Goal: Task Accomplishment & Management: Complete application form

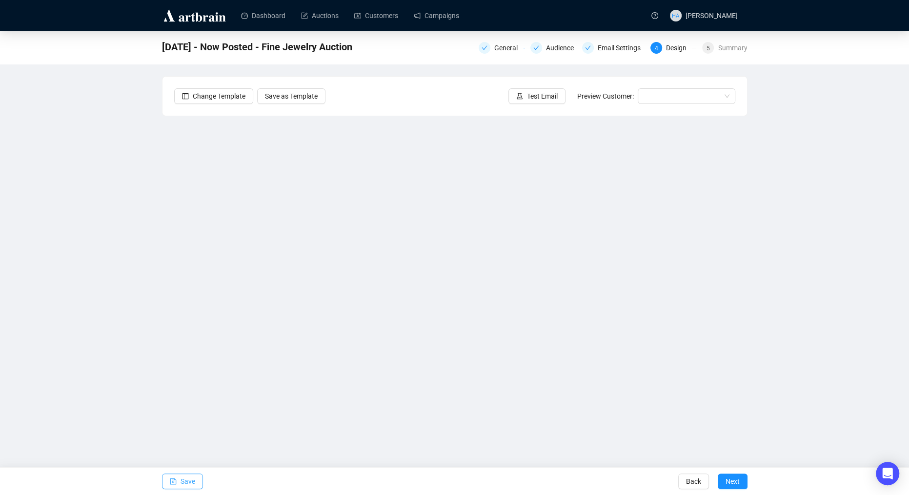
click at [191, 481] on span "Save" at bounding box center [187, 480] width 15 height 27
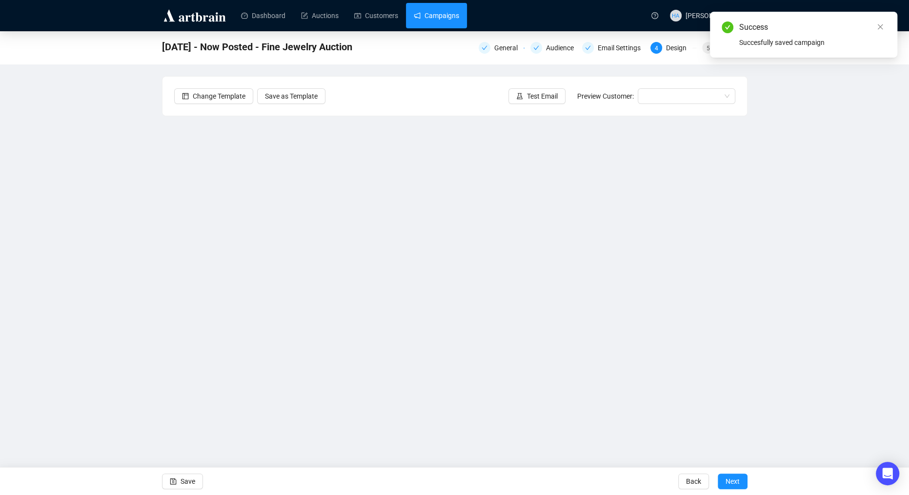
click at [433, 19] on link "Campaigns" at bounding box center [436, 15] width 45 height 25
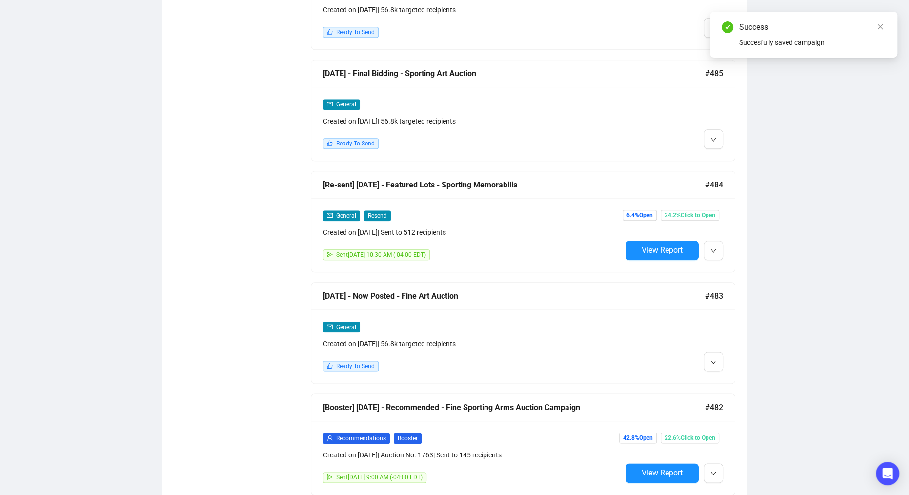
scroll to position [903, 0]
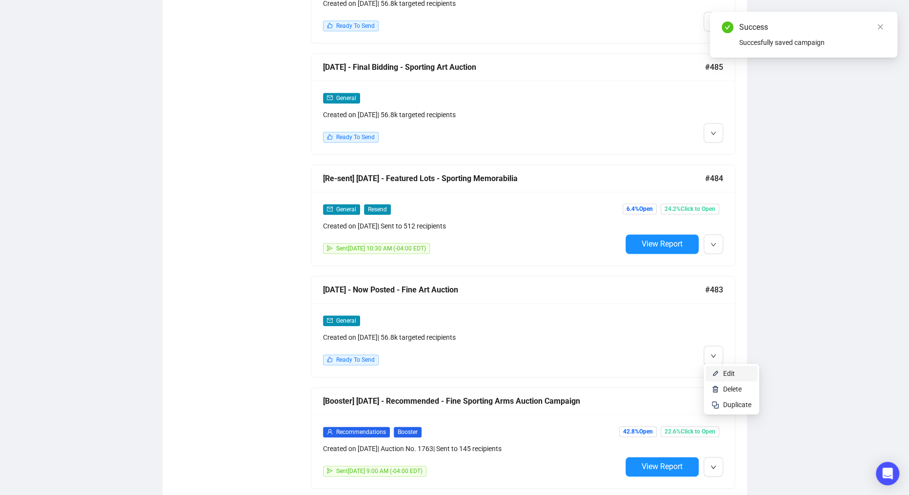
click at [723, 368] on span "Edit" at bounding box center [737, 373] width 28 height 11
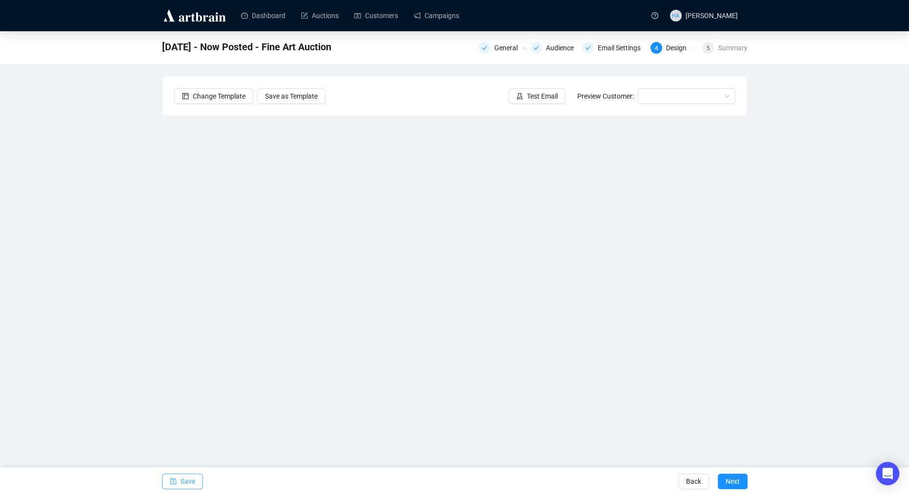
click at [196, 482] on button "Save" at bounding box center [182, 481] width 41 height 16
click at [191, 484] on span "Save" at bounding box center [187, 480] width 15 height 27
click at [438, 20] on link "Campaigns" at bounding box center [436, 15] width 45 height 25
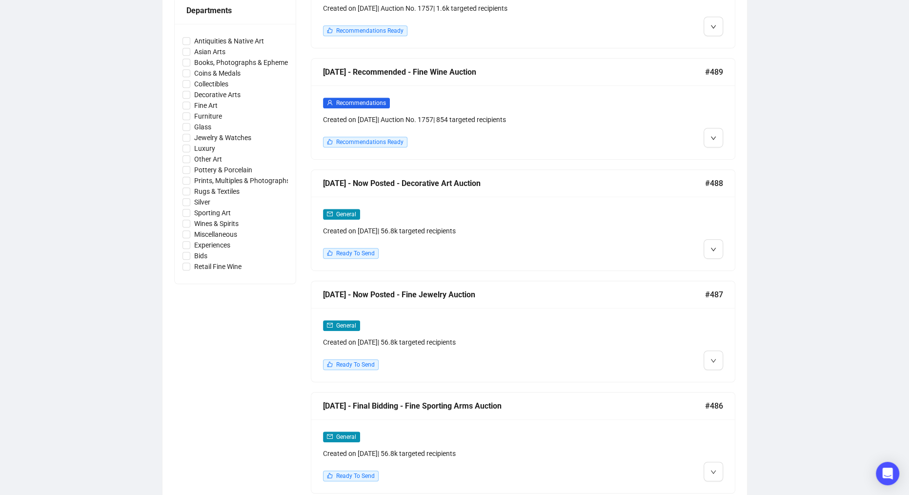
scroll to position [454, 0]
click at [720, 263] on li "Edit" at bounding box center [731, 267] width 52 height 16
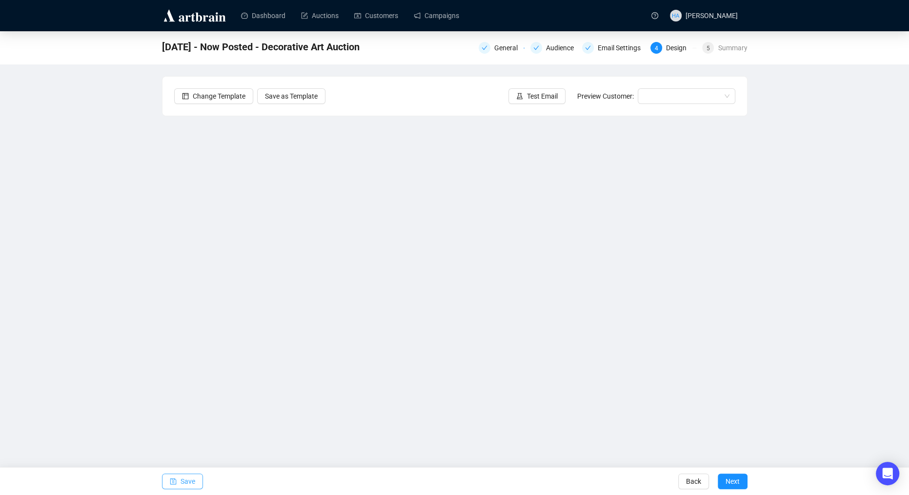
drag, startPoint x: 187, startPoint y: 480, endPoint x: 188, endPoint y: 475, distance: 4.9
click at [187, 480] on span "Save" at bounding box center [187, 480] width 15 height 27
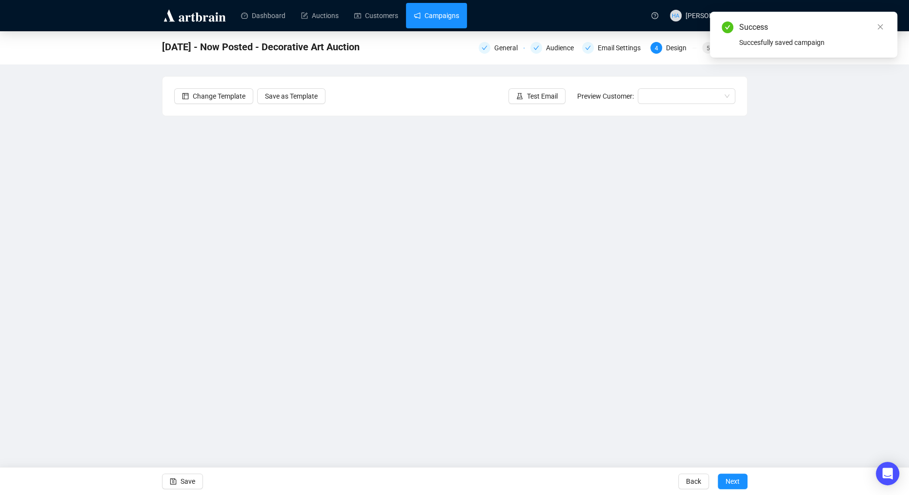
click at [435, 18] on link "Campaigns" at bounding box center [436, 15] width 45 height 25
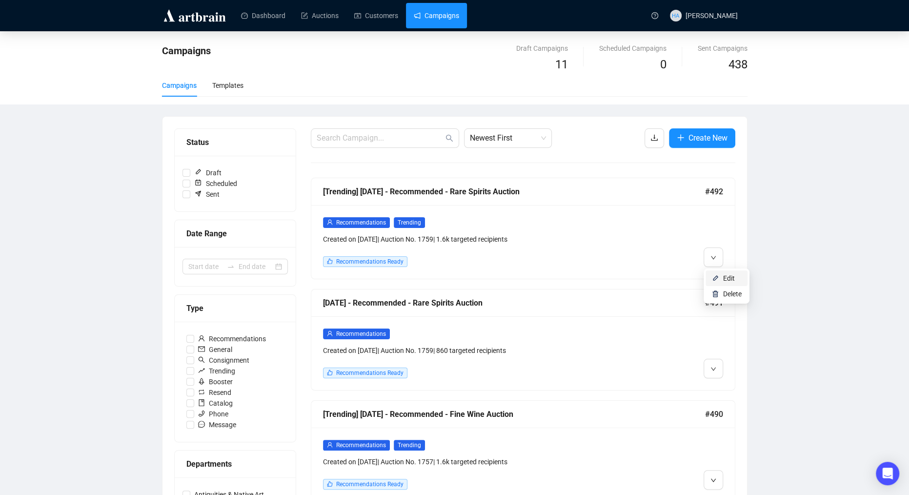
click at [722, 273] on li "Edit" at bounding box center [726, 278] width 42 height 16
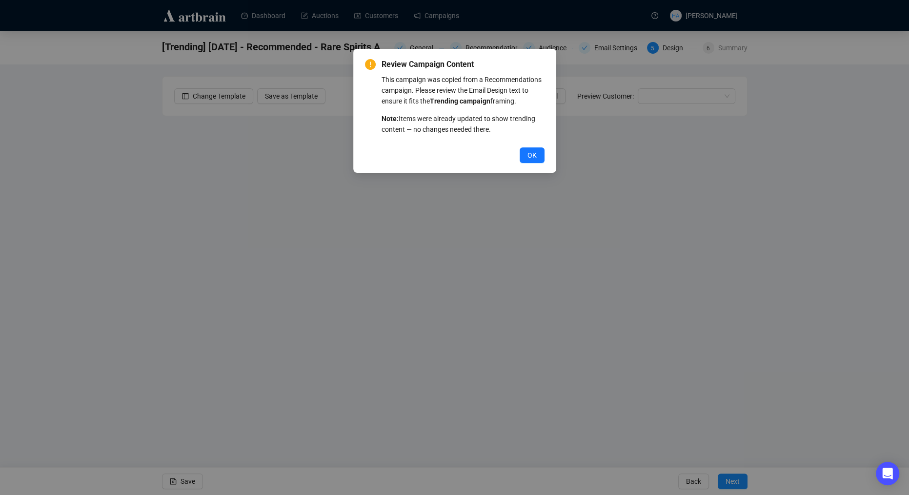
click at [533, 160] on span "OK" at bounding box center [531, 155] width 9 height 11
click at [391, 163] on div "OK" at bounding box center [454, 155] width 179 height 16
drag, startPoint x: 527, startPoint y: 164, endPoint x: 488, endPoint y: 162, distance: 39.1
click at [527, 160] on span "OK" at bounding box center [531, 155] width 9 height 11
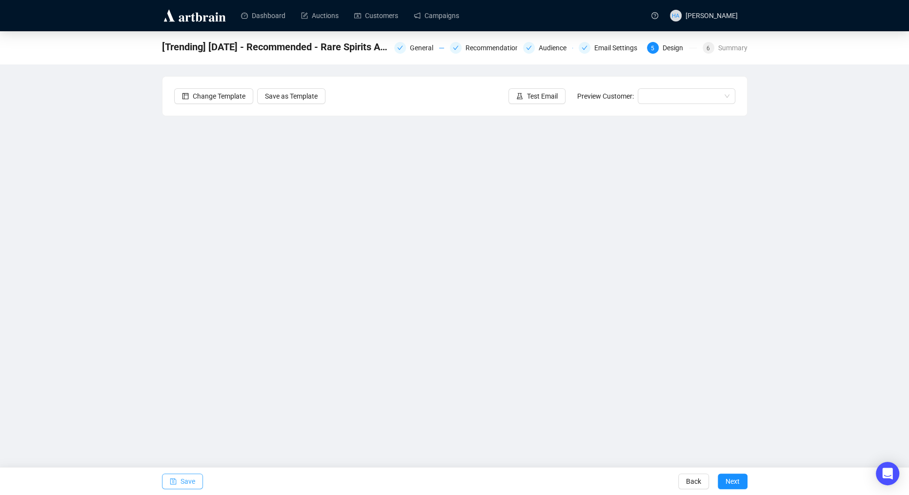
click at [185, 479] on span "Save" at bounding box center [187, 480] width 15 height 27
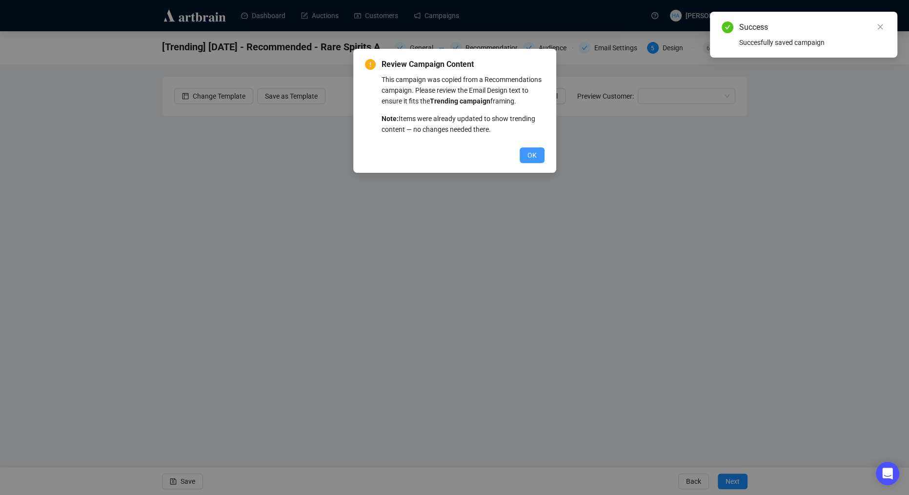
click at [530, 160] on span "OK" at bounding box center [531, 155] width 9 height 11
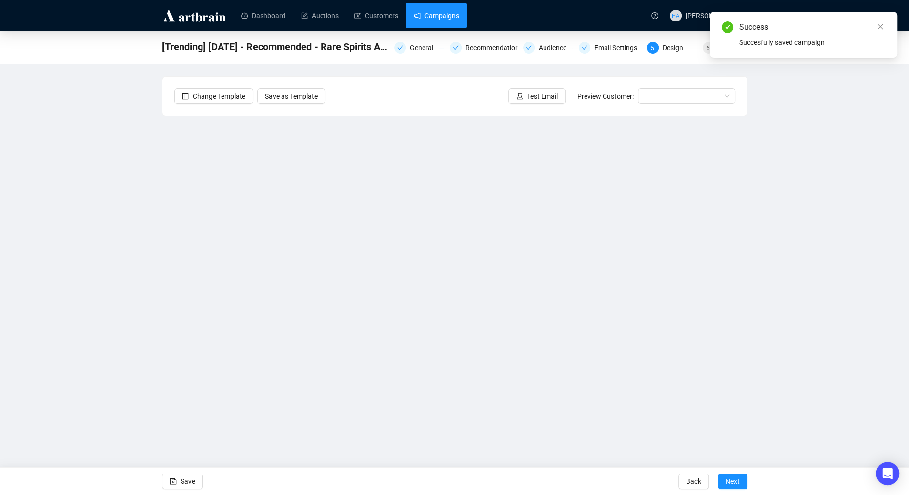
click at [451, 10] on link "Campaigns" at bounding box center [436, 15] width 45 height 25
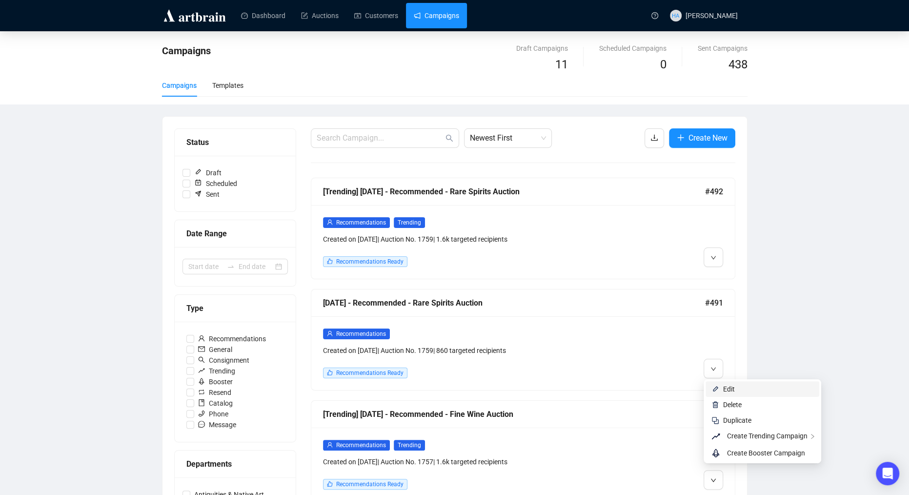
click at [722, 386] on li "Edit" at bounding box center [762, 389] width 114 height 16
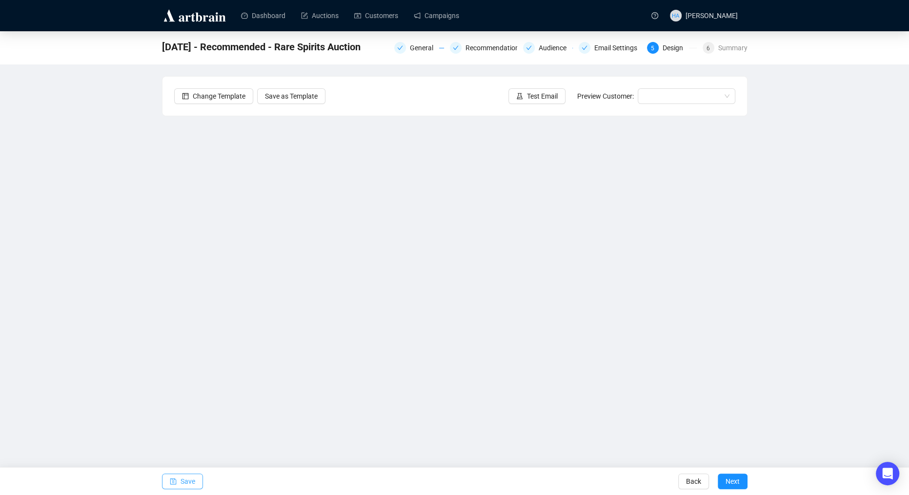
click at [194, 478] on span "Save" at bounding box center [187, 480] width 15 height 27
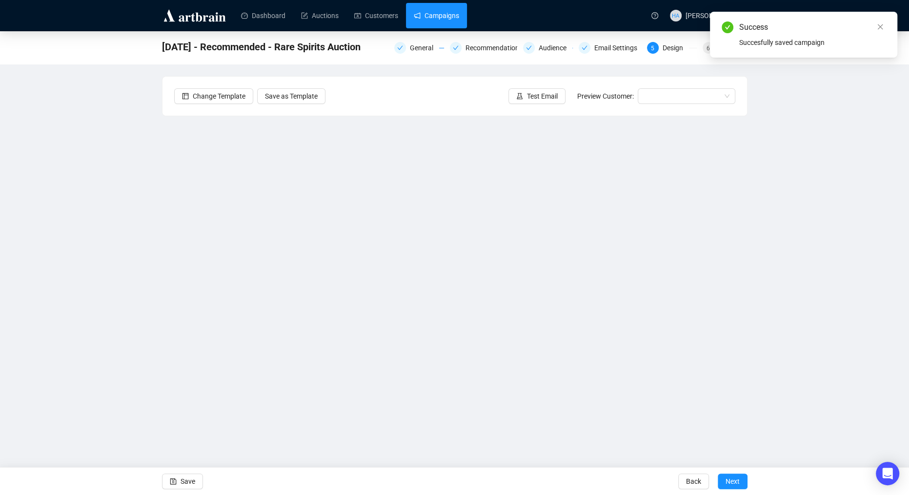
click at [440, 17] on link "Campaigns" at bounding box center [436, 15] width 45 height 25
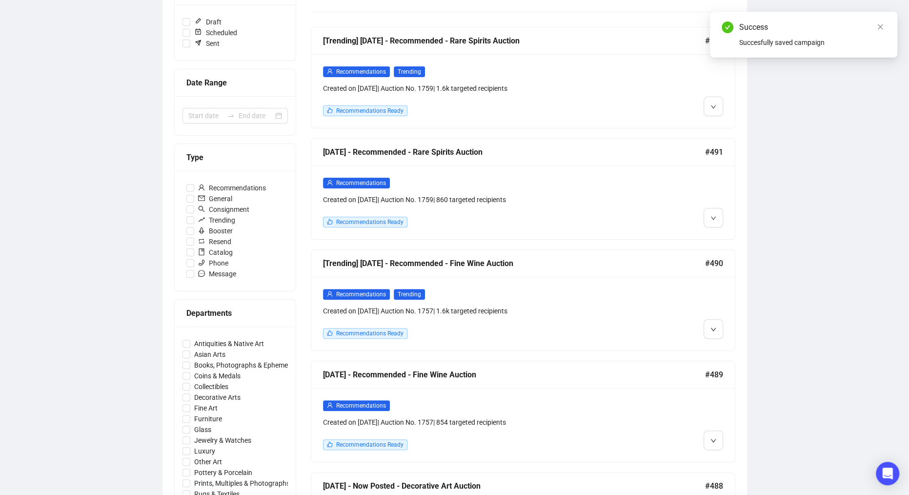
scroll to position [181, 0]
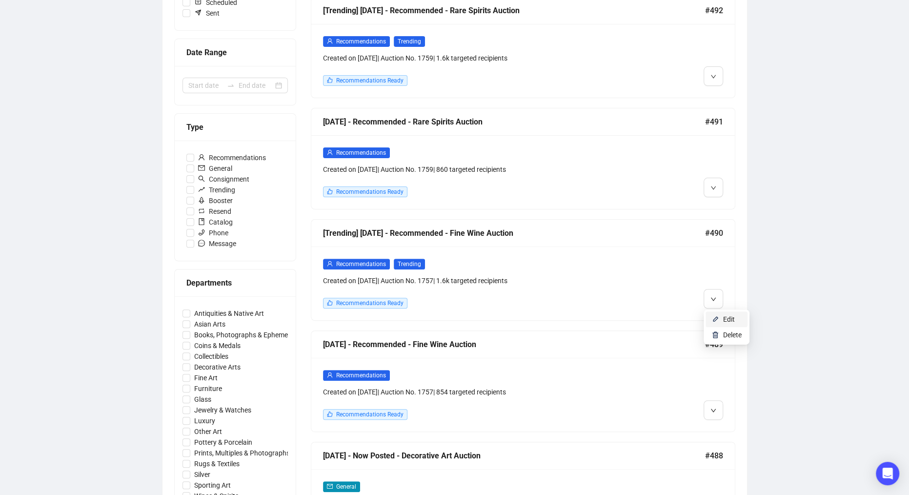
click at [725, 319] on span "Edit" at bounding box center [729, 319] width 12 height 8
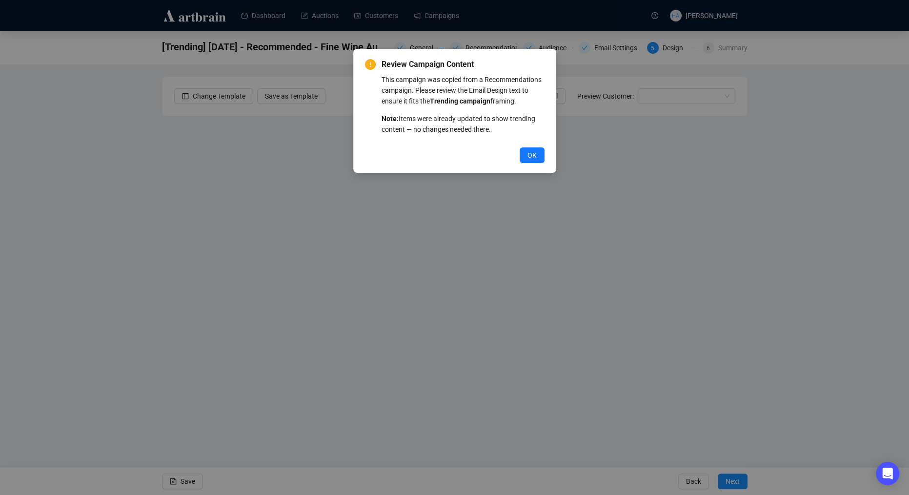
drag, startPoint x: 530, startPoint y: 164, endPoint x: 527, endPoint y: 168, distance: 5.3
click at [530, 160] on span "OK" at bounding box center [531, 155] width 9 height 11
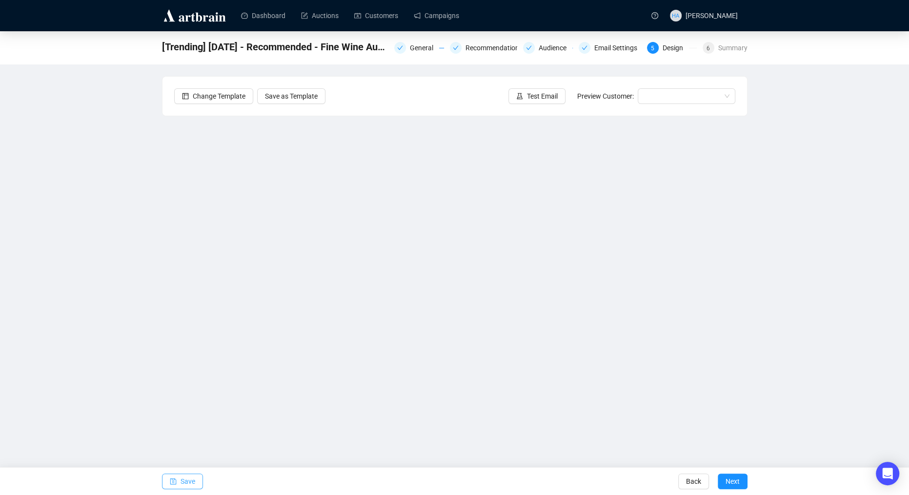
click at [189, 479] on span "Save" at bounding box center [187, 480] width 15 height 27
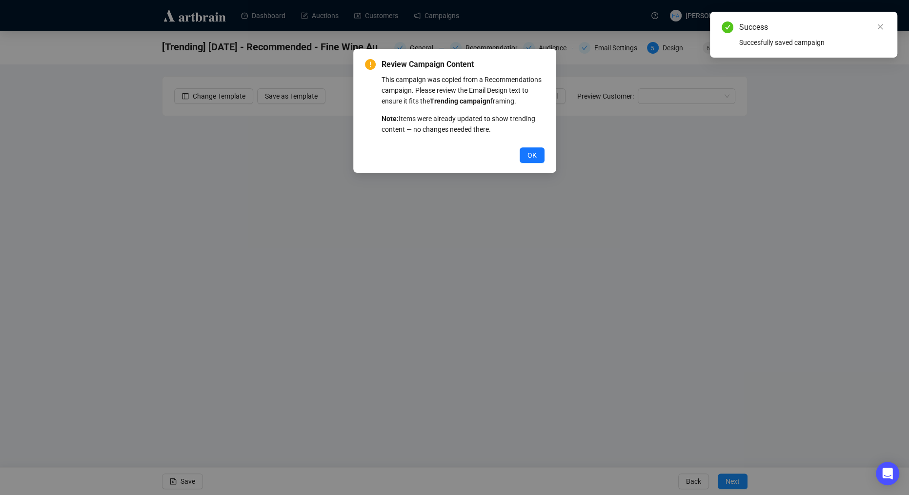
click at [527, 160] on span "OK" at bounding box center [531, 155] width 9 height 11
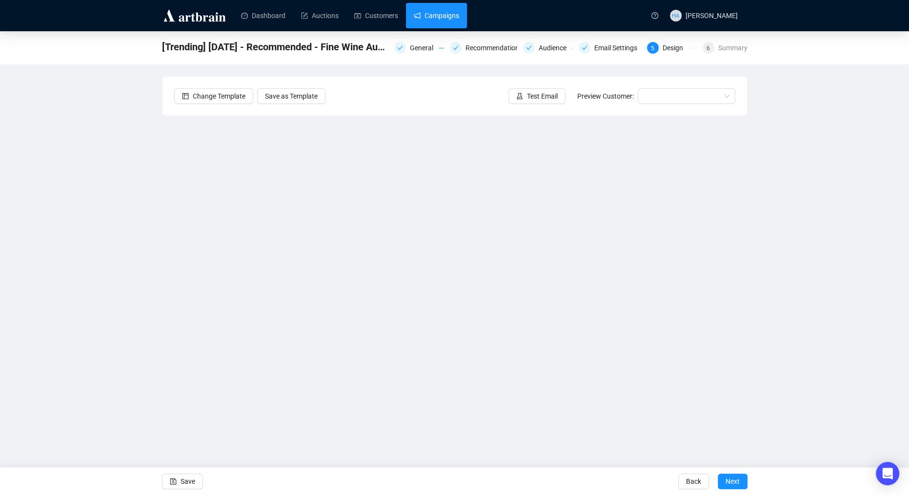
click at [446, 17] on link "Campaigns" at bounding box center [436, 15] width 45 height 25
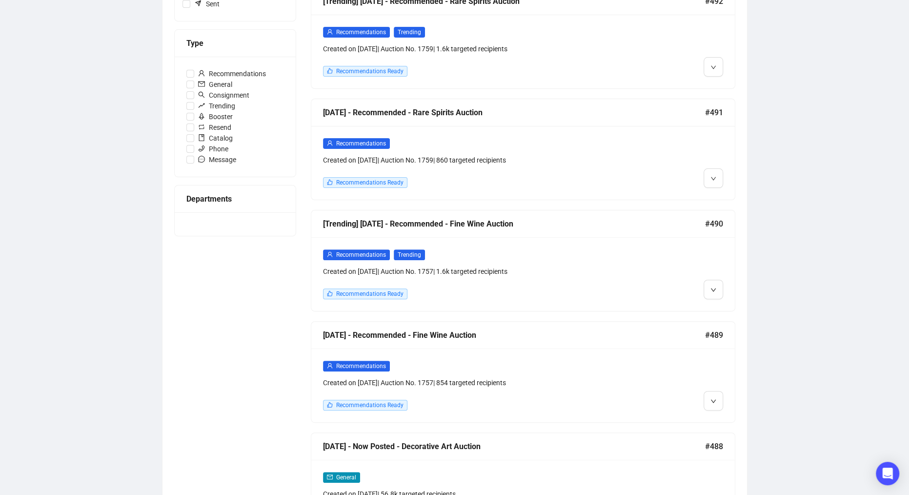
scroll to position [193, 0]
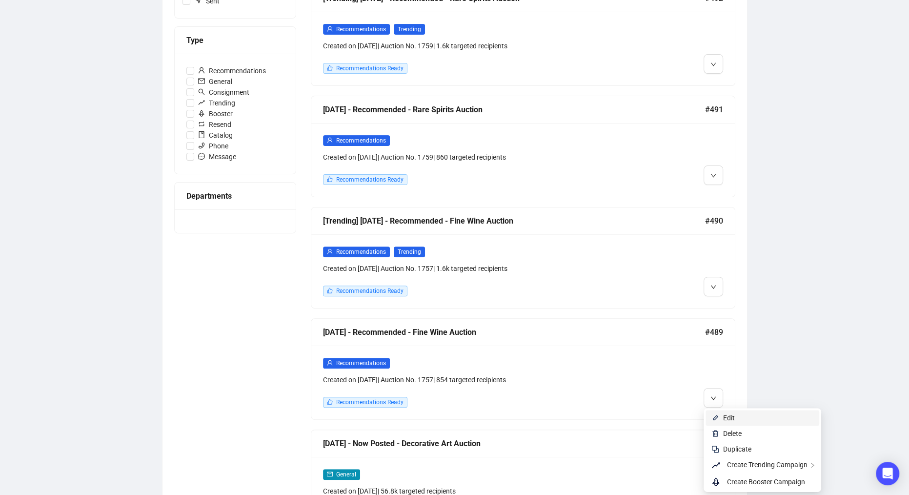
click at [717, 413] on li "Edit" at bounding box center [762, 418] width 114 height 16
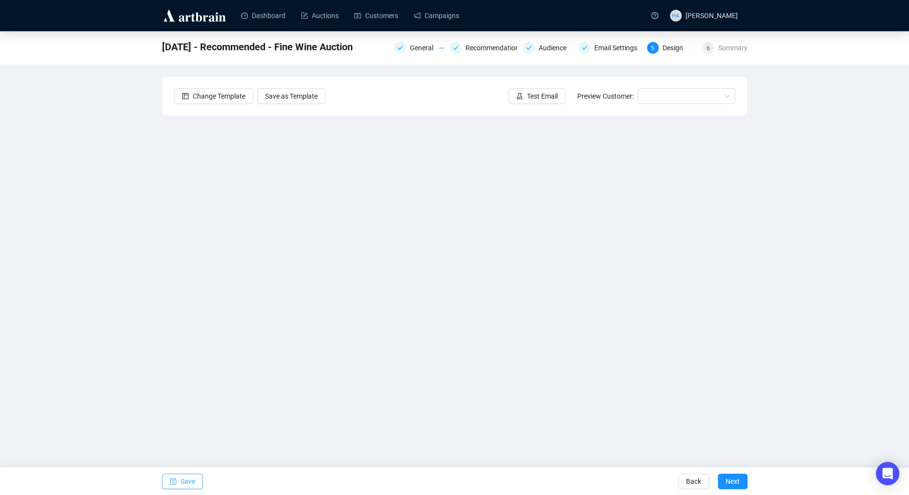
click at [192, 480] on span "Save" at bounding box center [187, 480] width 15 height 27
click at [443, 17] on link "Campaigns" at bounding box center [436, 15] width 45 height 25
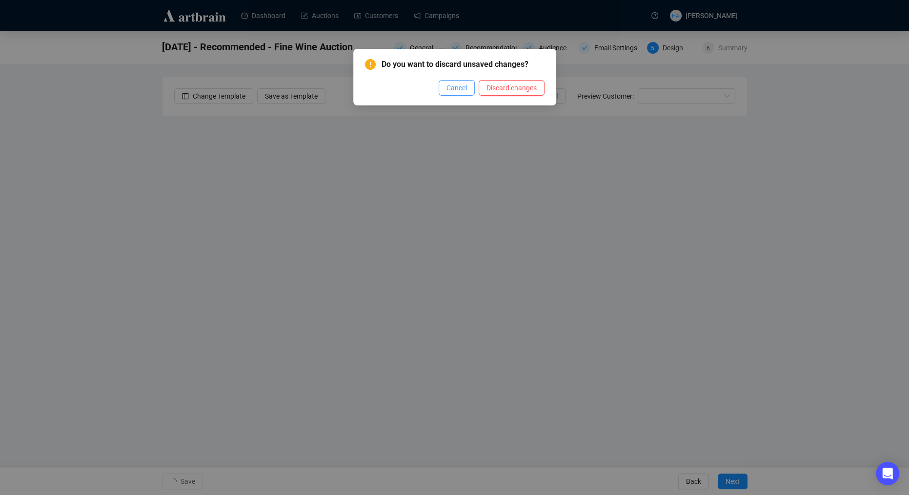
click at [460, 90] on span "Cancel" at bounding box center [456, 87] width 20 height 11
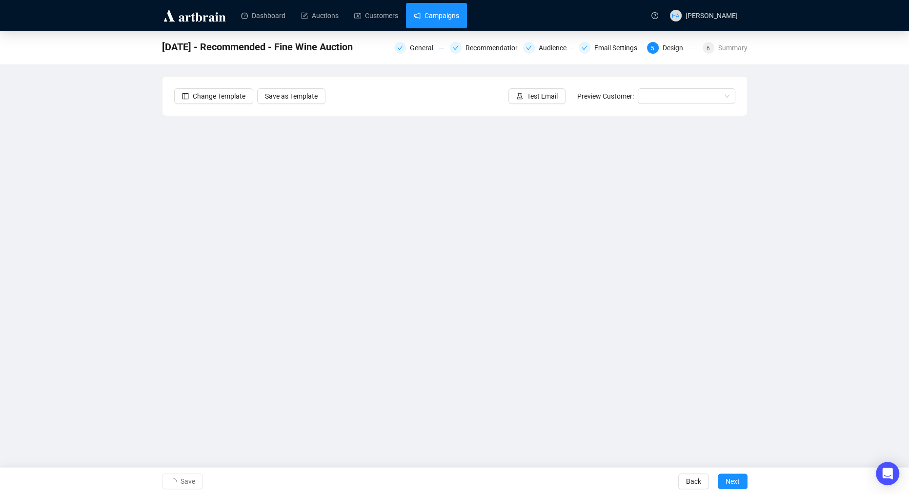
click at [440, 17] on link "Campaigns" at bounding box center [436, 15] width 45 height 25
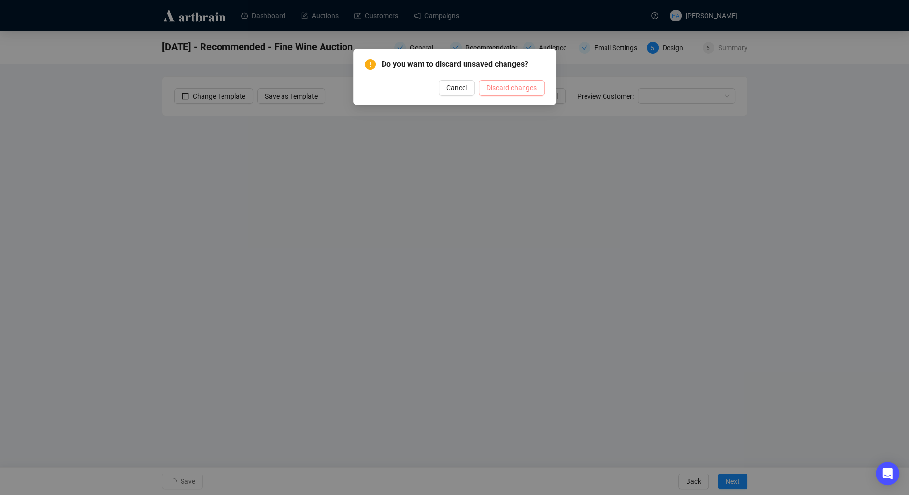
click at [508, 89] on span "Discard changes" at bounding box center [511, 87] width 50 height 11
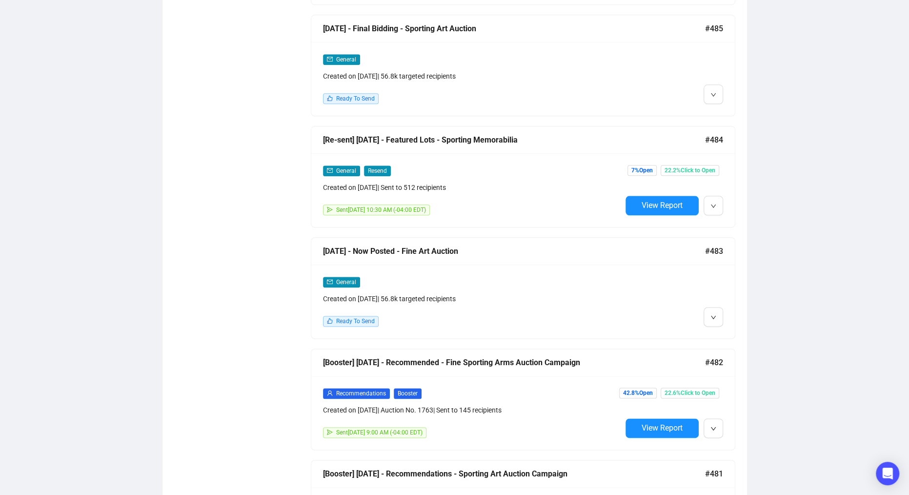
scroll to position [953, 0]
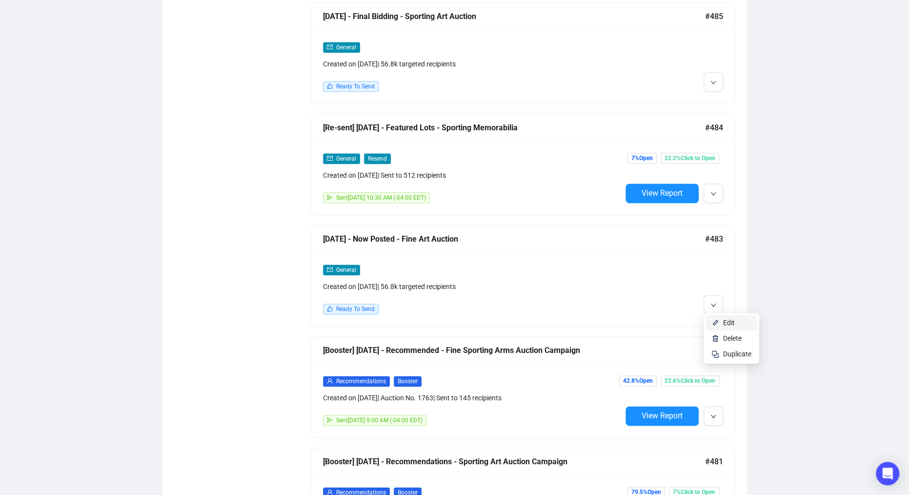
click at [719, 319] on li "Edit" at bounding box center [731, 323] width 52 height 16
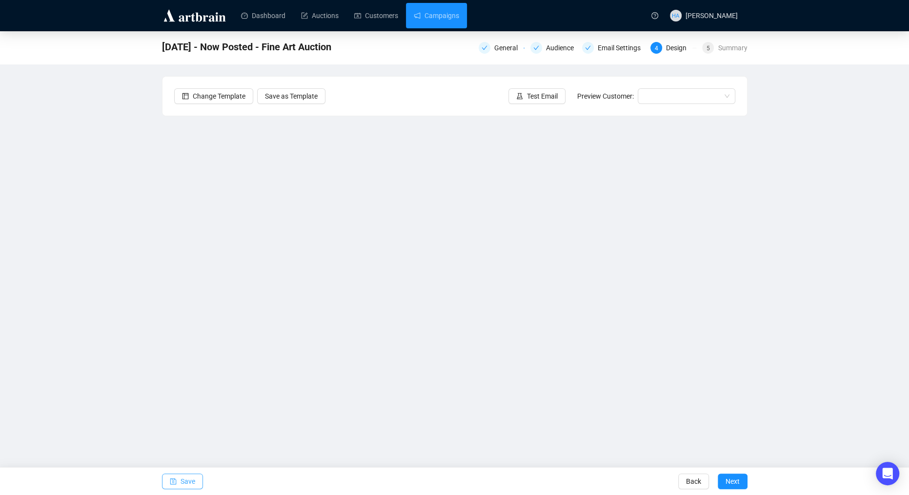
click at [186, 479] on span "Save" at bounding box center [187, 480] width 15 height 27
click at [731, 480] on span "Next" at bounding box center [732, 480] width 14 height 27
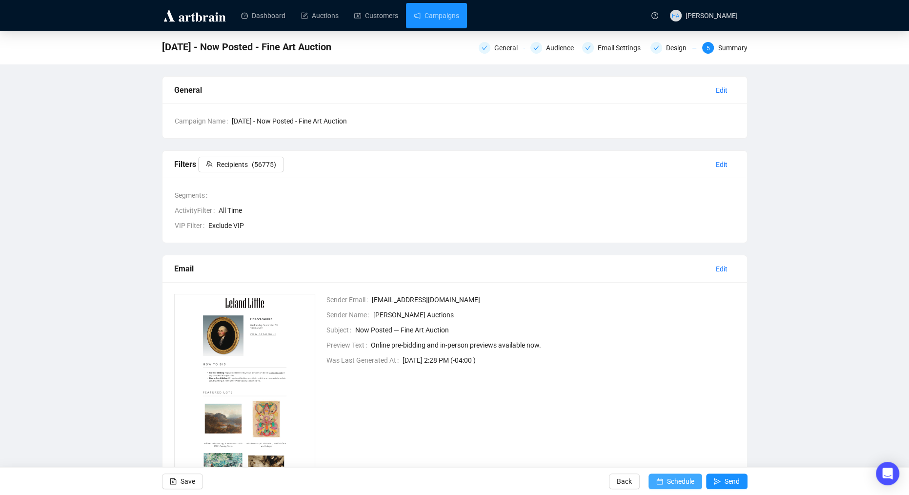
click at [670, 480] on span "Schedule" at bounding box center [680, 480] width 27 height 27
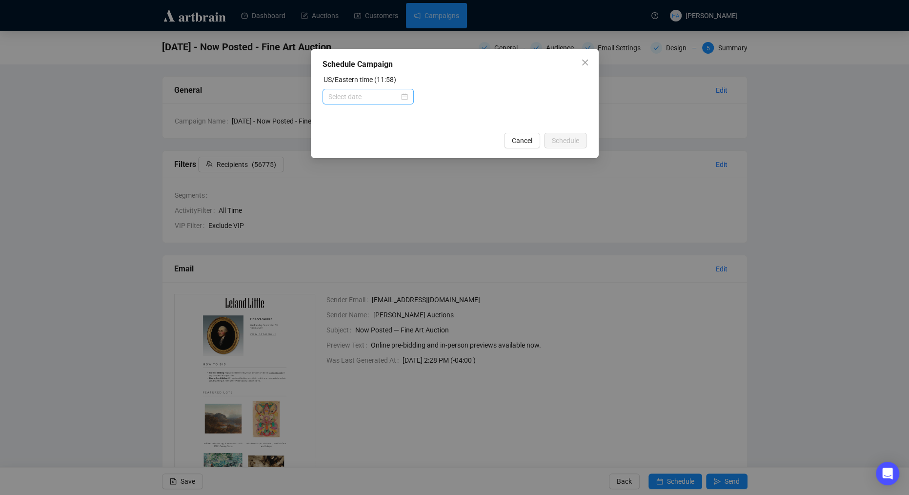
click at [407, 95] on div at bounding box center [367, 97] width 91 height 16
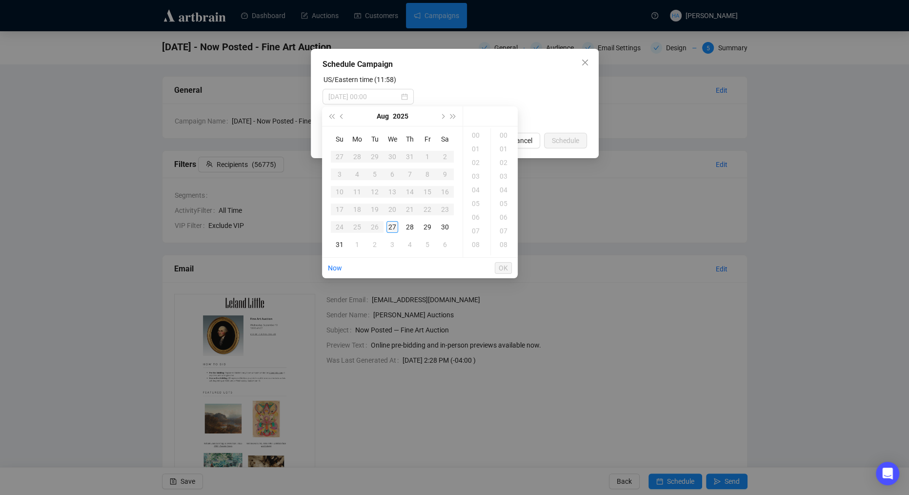
click at [389, 226] on div "27" at bounding box center [392, 227] width 12 height 12
click at [500, 225] on div "30" at bounding box center [504, 226] width 23 height 14
type input "[DATE] 12:30"
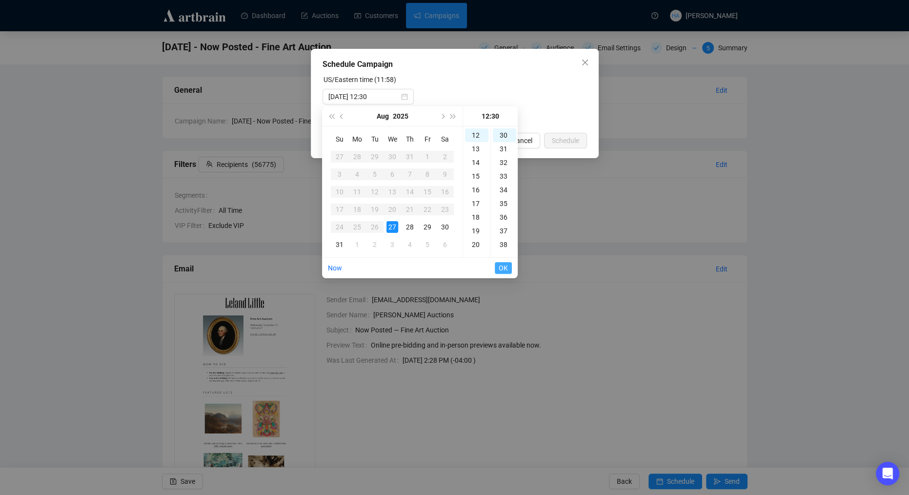
click at [501, 270] on span "OK" at bounding box center [502, 267] width 9 height 19
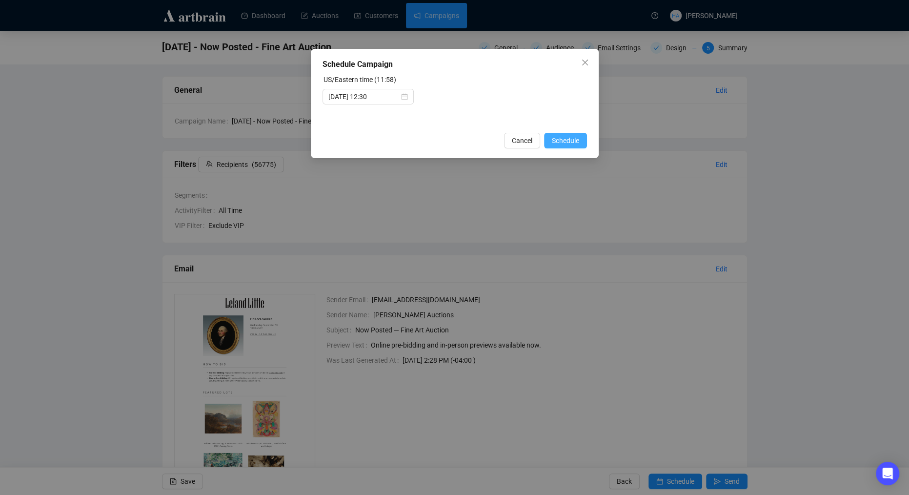
click at [571, 139] on span "Schedule" at bounding box center [565, 140] width 27 height 11
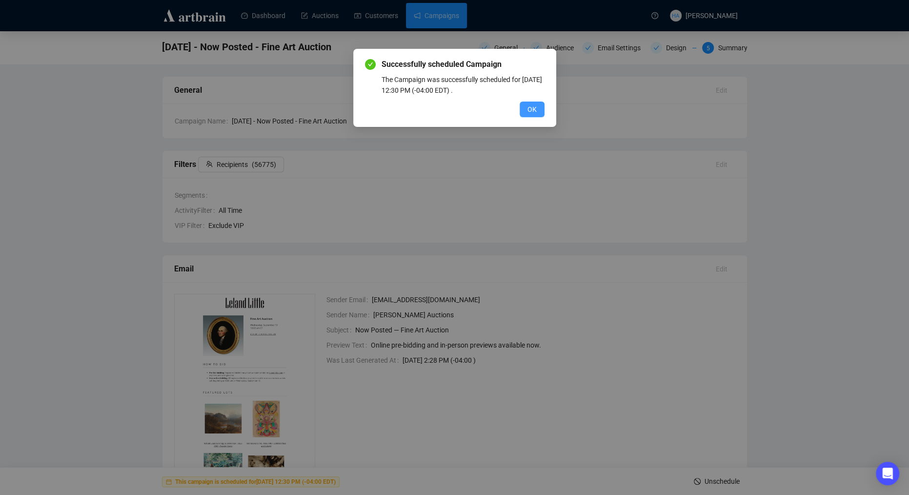
click at [534, 108] on span "OK" at bounding box center [531, 109] width 9 height 11
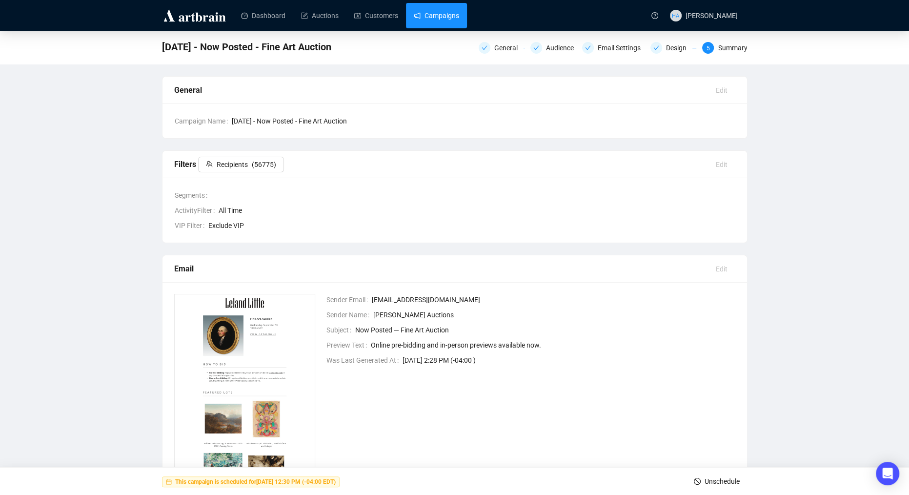
click at [453, 14] on link "Campaigns" at bounding box center [436, 15] width 45 height 25
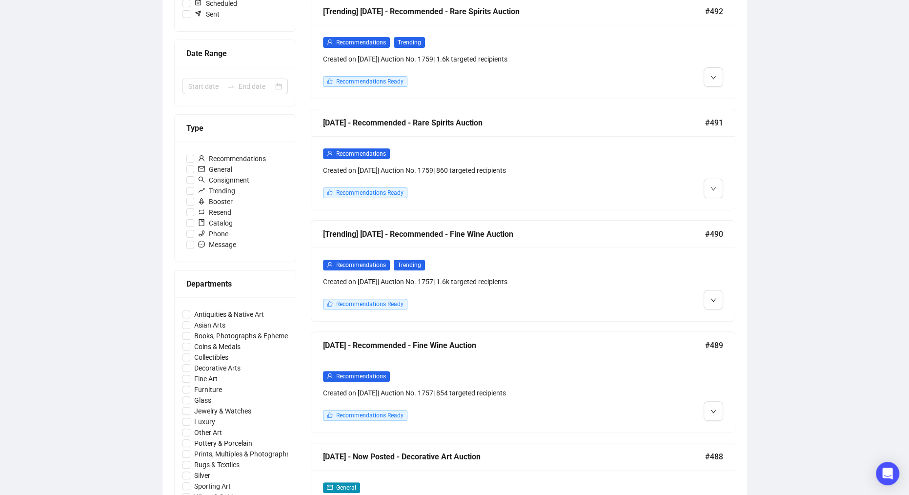
scroll to position [190, 0]
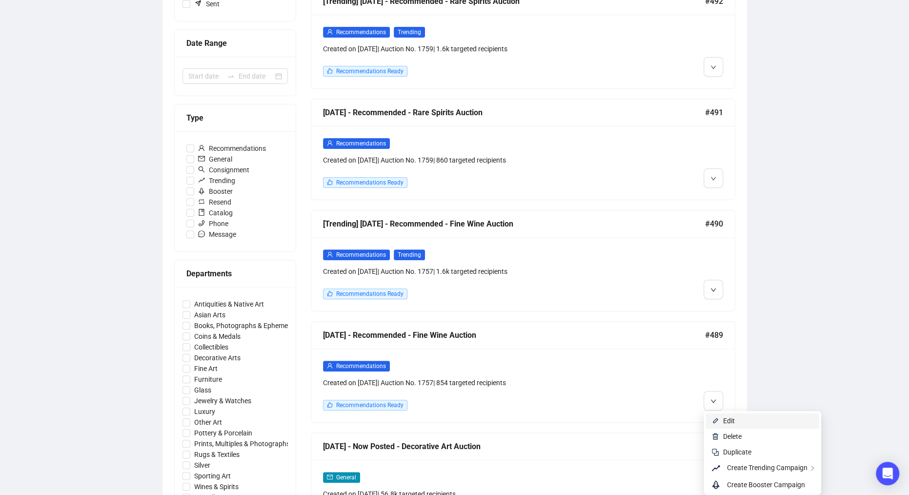
click at [717, 415] on li "Edit" at bounding box center [762, 421] width 114 height 16
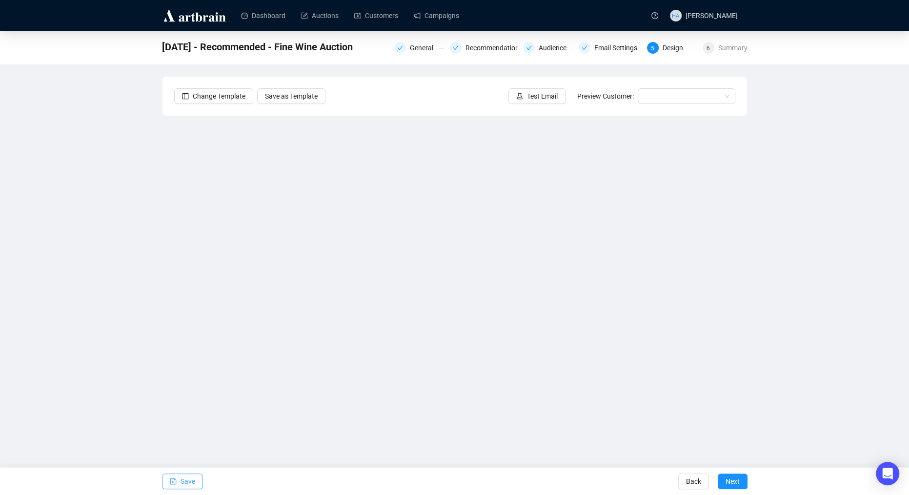
click at [192, 479] on span "Save" at bounding box center [187, 480] width 15 height 27
click at [184, 480] on span "Save" at bounding box center [187, 480] width 15 height 27
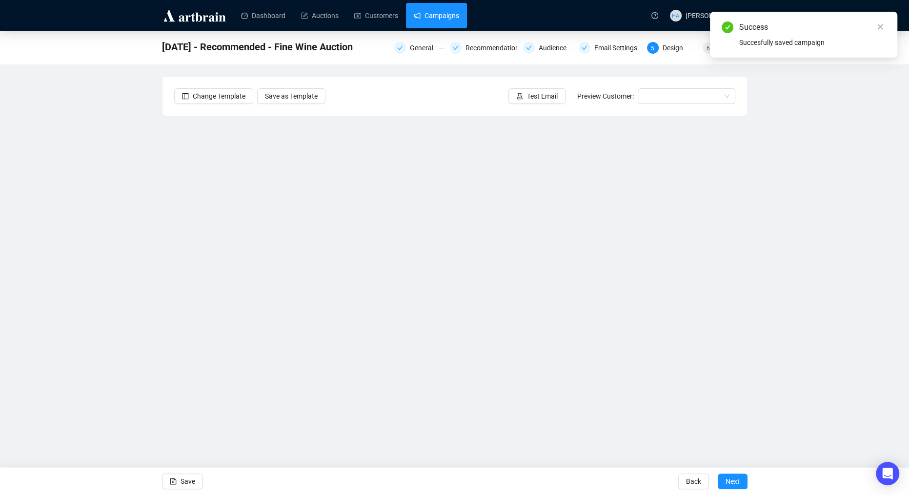
click at [440, 11] on link "Campaigns" at bounding box center [436, 15] width 45 height 25
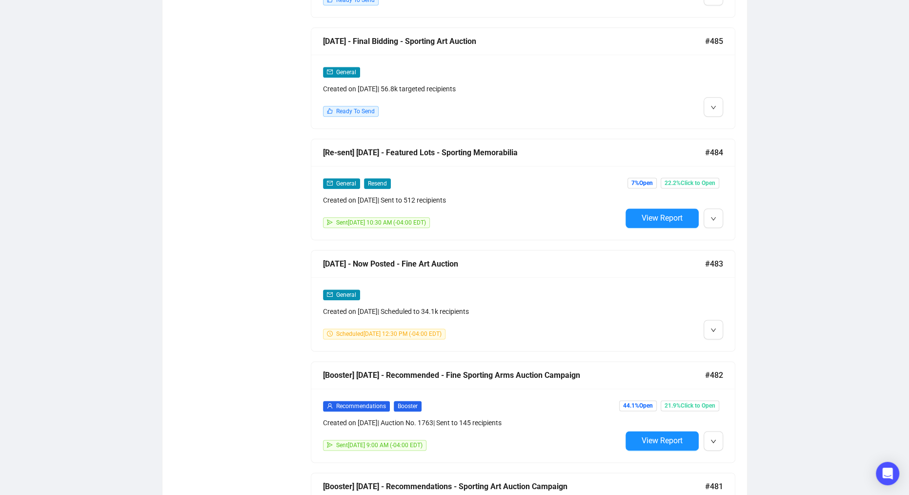
scroll to position [933, 0]
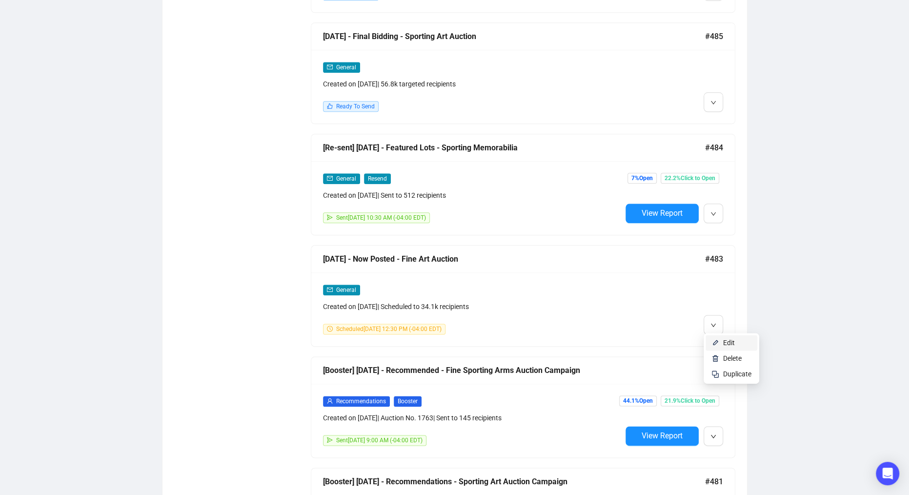
click at [729, 339] on span "Edit" at bounding box center [729, 342] width 12 height 8
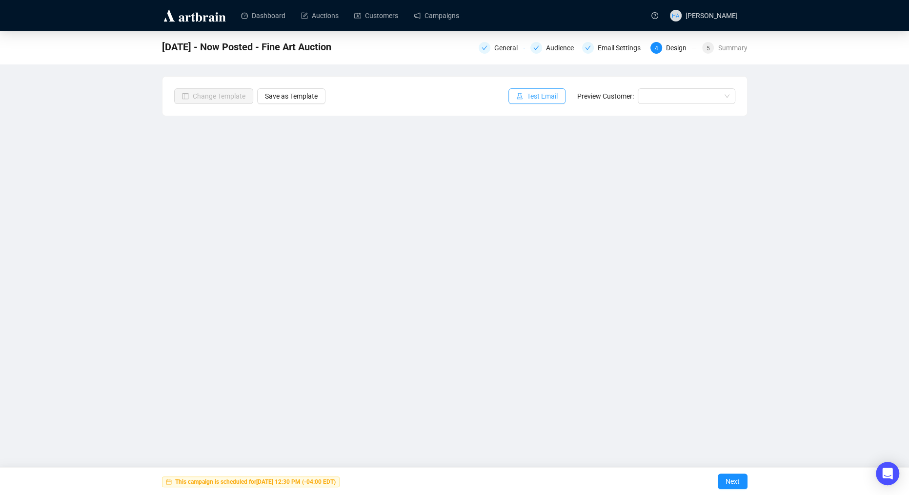
click at [532, 97] on span "Test Email" at bounding box center [542, 96] width 31 height 11
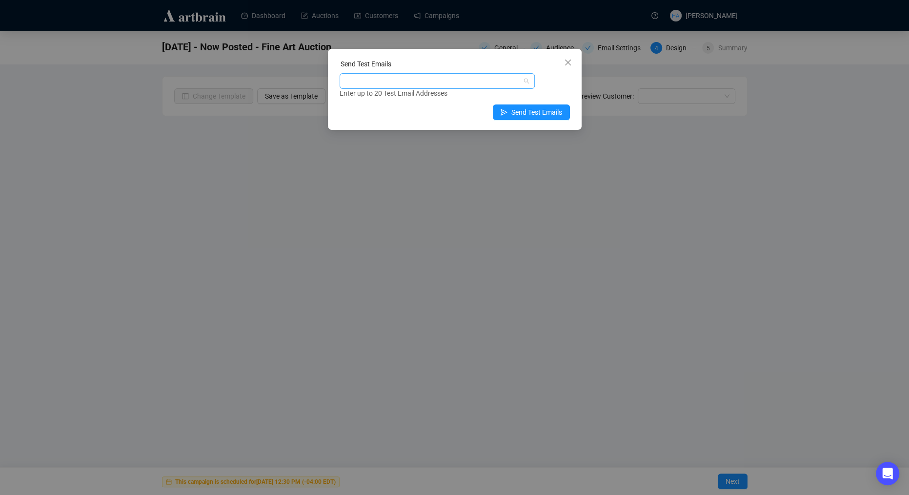
click at [426, 80] on div at bounding box center [431, 81] width 181 height 14
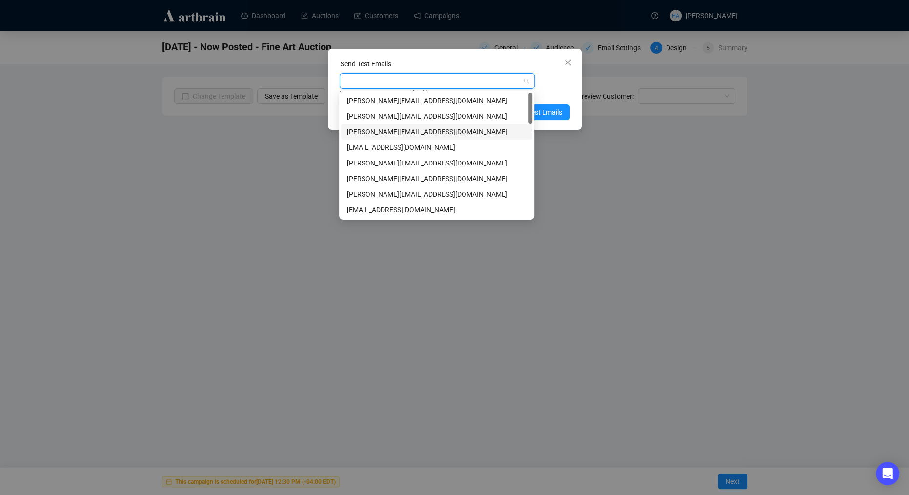
drag, startPoint x: 395, startPoint y: 133, endPoint x: 421, endPoint y: 125, distance: 27.5
click at [395, 133] on div "[PERSON_NAME][EMAIL_ADDRESS][DOMAIN_NAME]" at bounding box center [436, 131] width 179 height 11
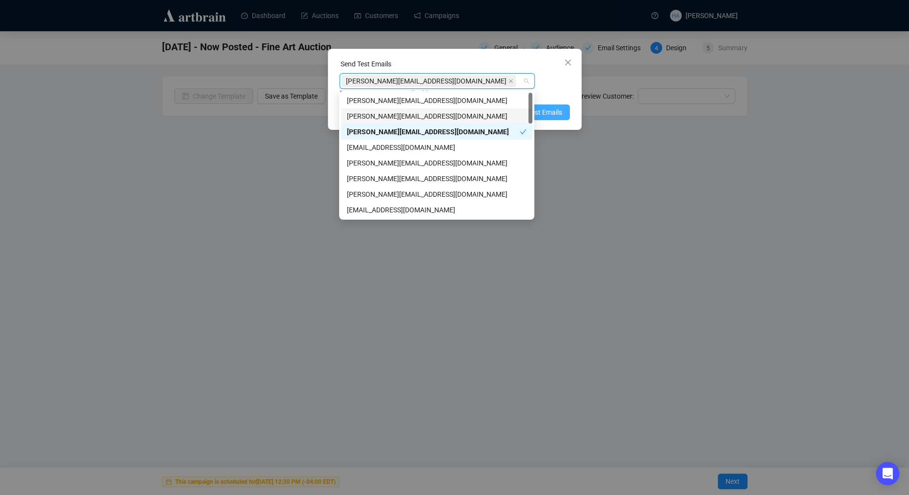
click at [549, 114] on span "Send Test Emails" at bounding box center [536, 112] width 51 height 11
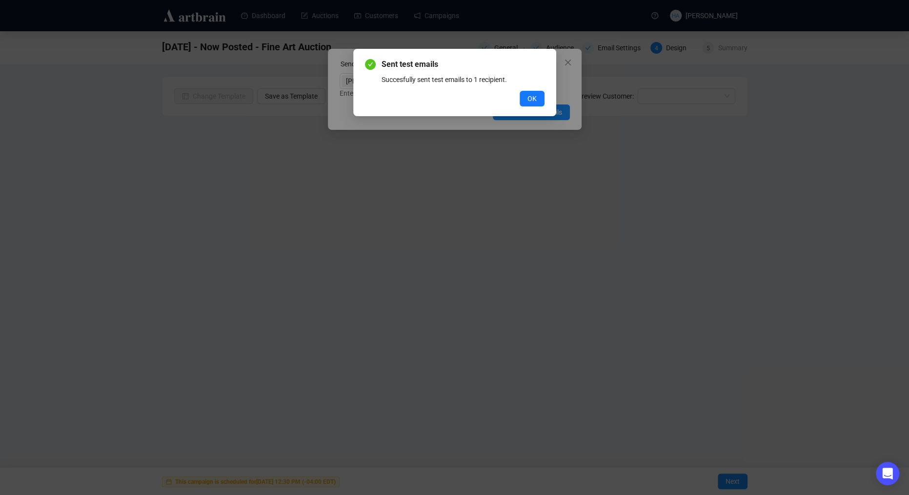
click at [536, 94] on button "OK" at bounding box center [531, 99] width 25 height 16
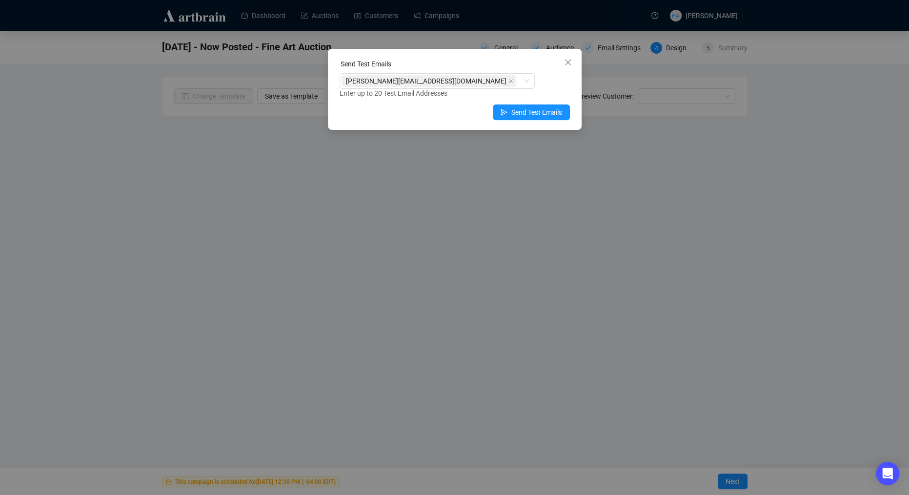
drag, startPoint x: 565, startPoint y: 62, endPoint x: 525, endPoint y: 41, distance: 44.9
click at [564, 59] on icon "close" at bounding box center [568, 63] width 8 height 8
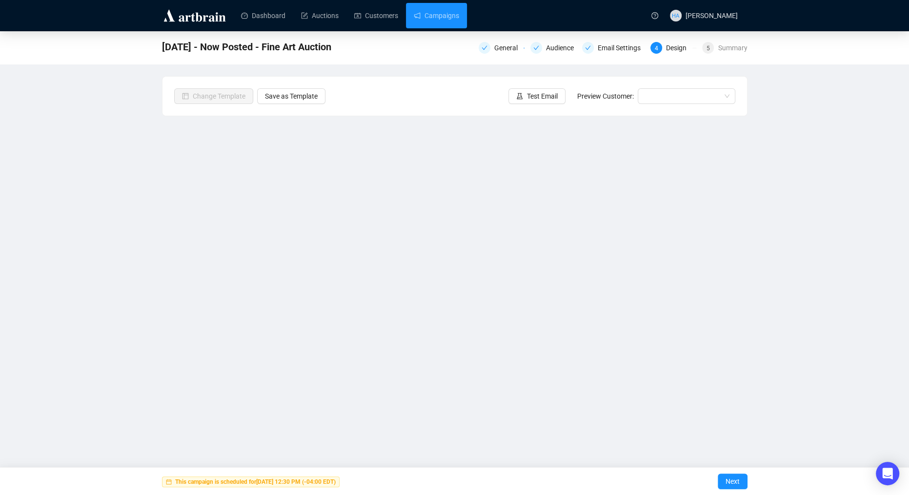
drag, startPoint x: 442, startPoint y: 16, endPoint x: 444, endPoint y: 28, distance: 12.8
click at [442, 16] on link "Campaigns" at bounding box center [436, 15] width 45 height 25
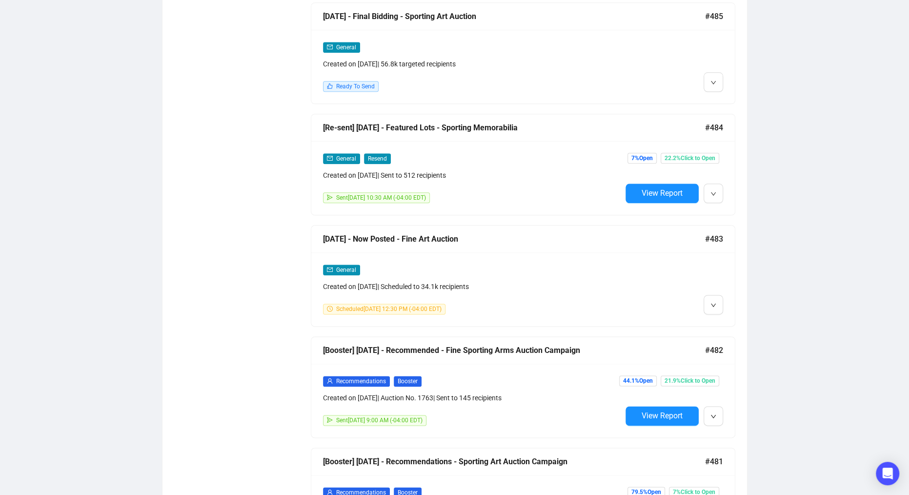
scroll to position [954, 0]
